Goal: Task Accomplishment & Management: Use online tool/utility

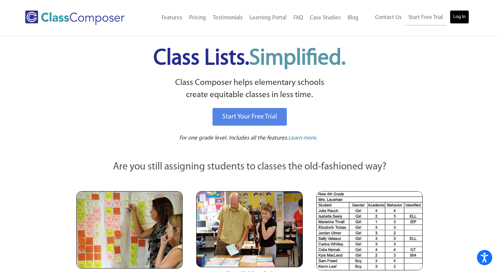
click at [464, 13] on link "Log In" at bounding box center [459, 17] width 19 height 14
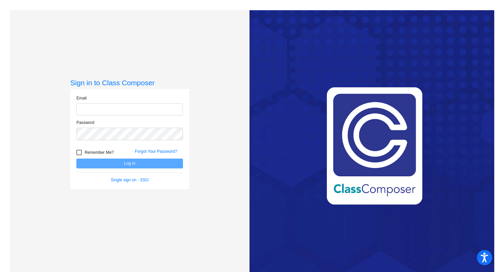
click at [111, 111] on input "email" at bounding box center [129, 109] width 107 height 13
type input "jpike@sd25.org"
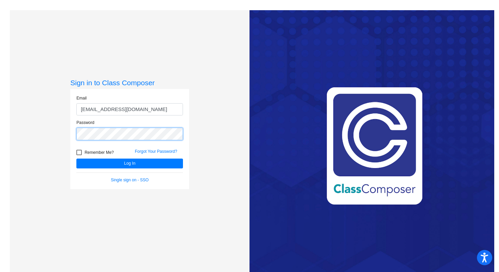
click at [76, 159] on button "Log In" at bounding box center [129, 164] width 107 height 10
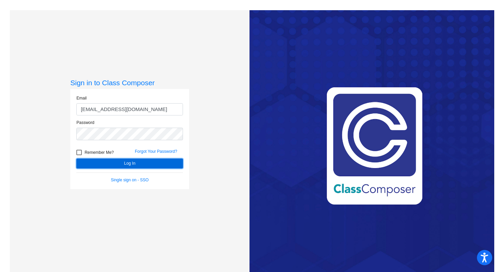
click at [113, 165] on button "Log In" at bounding box center [129, 164] width 107 height 10
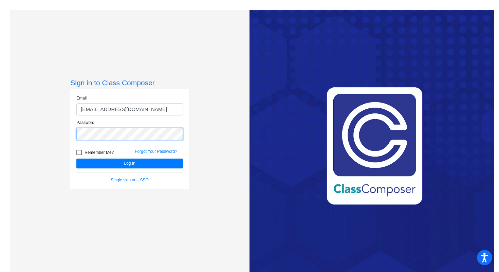
click at [37, 124] on div "Sign in to Class Composer Email jpike@sd25.org Password Remember Me? Forgot You…" at bounding box center [130, 146] width 240 height 272
click at [76, 159] on button "Log In" at bounding box center [129, 164] width 107 height 10
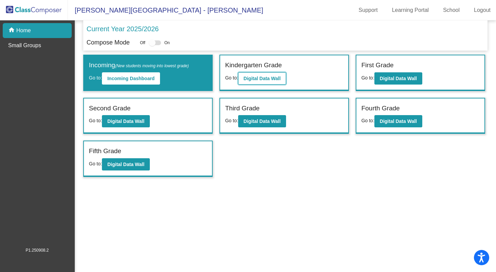
click at [283, 81] on button "Digital Data Wall" at bounding box center [262, 78] width 48 height 12
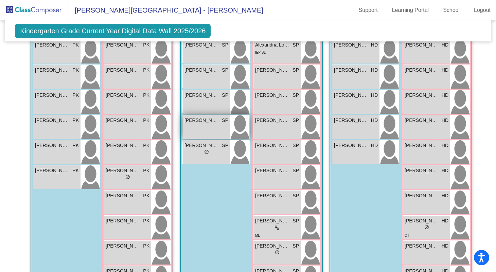
scroll to position [249, 0]
